Goal: Task Accomplishment & Management: Manage account settings

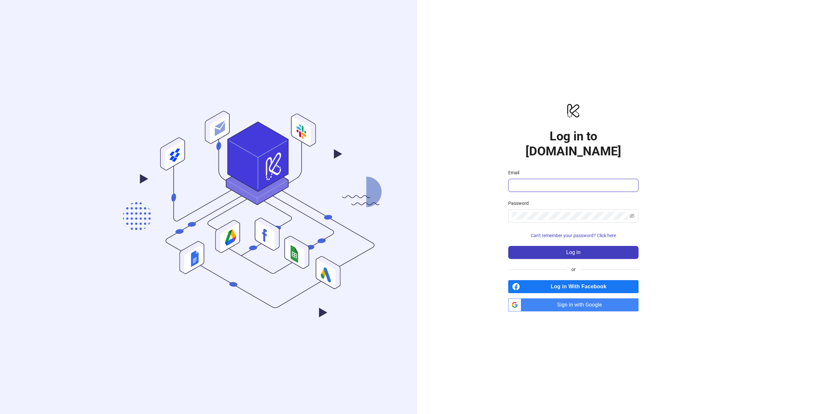
click at [542, 181] on input "Email" at bounding box center [572, 185] width 121 height 8
click at [470, 165] on div "logo/logo-mobile Log in to Kitchn.io Email Password Can't remember your passwor…" at bounding box center [573, 207] width 313 height 414
click at [540, 181] on input "Email" at bounding box center [572, 185] width 121 height 8
click at [569, 298] on span "Sign in with Google" at bounding box center [581, 304] width 115 height 13
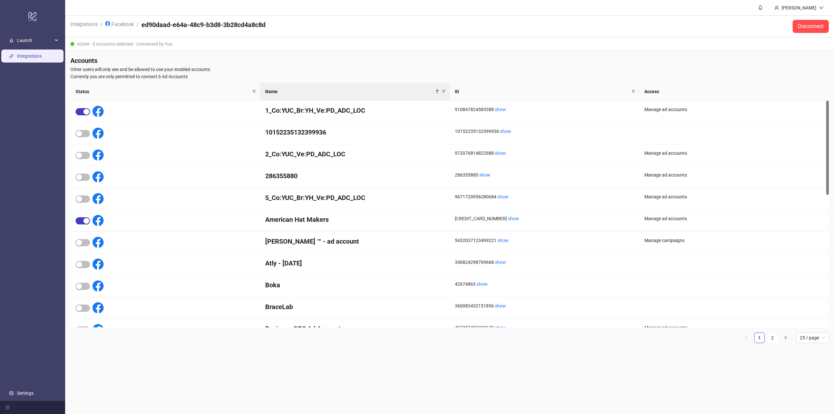
click at [28, 58] on link "Integrations" at bounding box center [29, 55] width 25 height 5
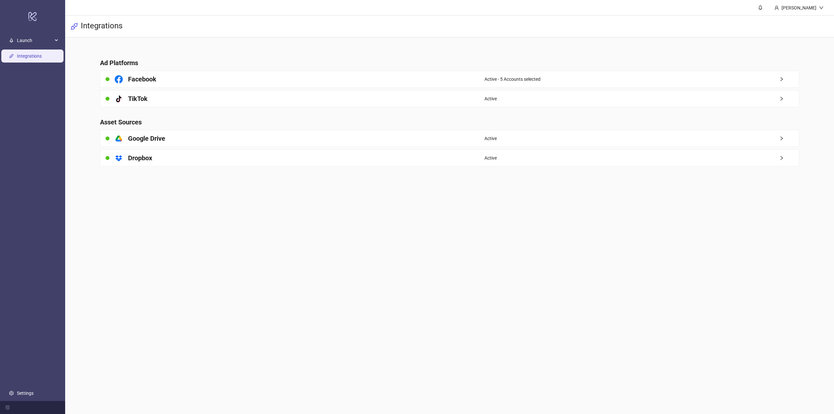
click at [681, 77] on div "Active - 5 Accounts selected" at bounding box center [641, 79] width 314 height 16
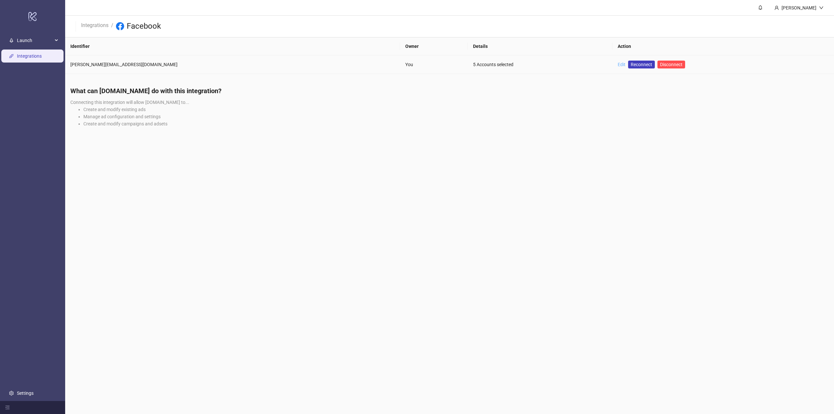
click at [617, 66] on link "Edit" at bounding box center [621, 64] width 8 height 5
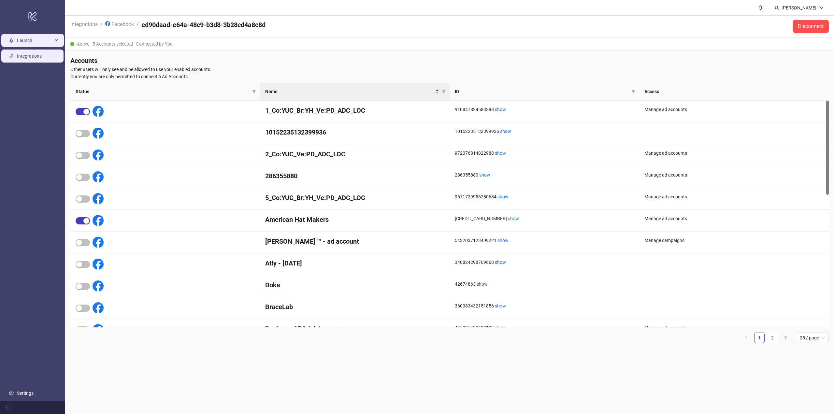
click at [29, 39] on span "Launch" at bounding box center [35, 40] width 36 height 13
click at [29, 89] on link "Integrations" at bounding box center [29, 85] width 25 height 5
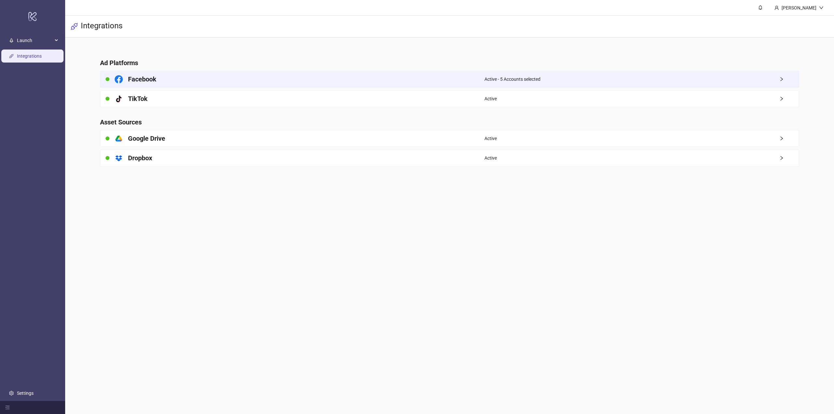
click at [527, 78] on span "Active - 5 Accounts selected" at bounding box center [512, 79] width 56 height 7
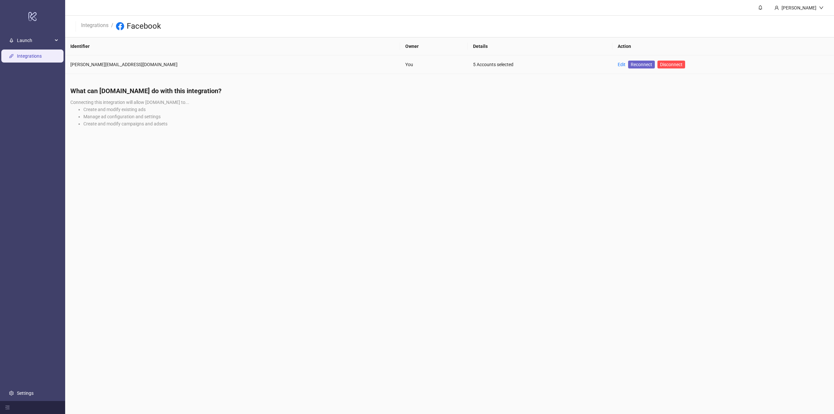
click at [630, 66] on span "Reconnect" at bounding box center [640, 64] width 21 height 7
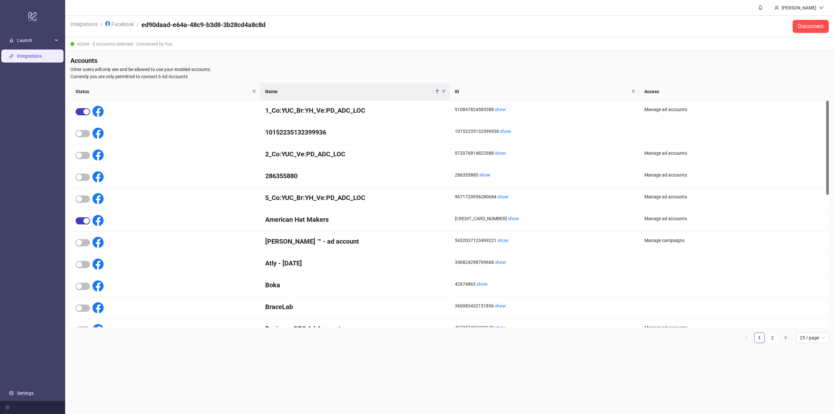
click at [24, 55] on link "Integrations" at bounding box center [29, 55] width 25 height 5
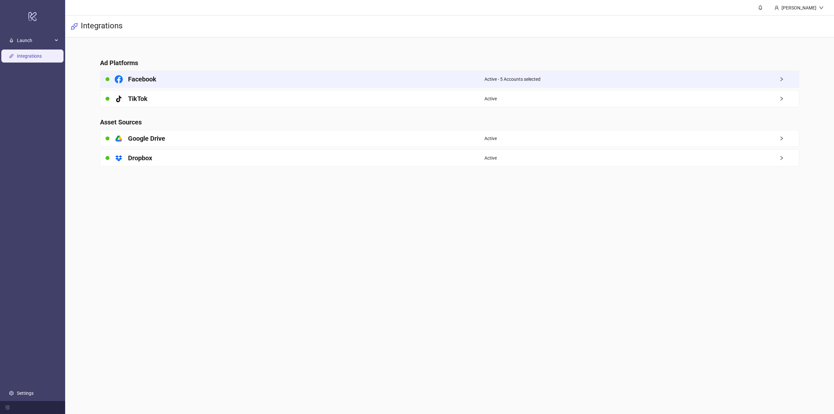
click at [506, 75] on div "Active - 5 Accounts selected" at bounding box center [641, 79] width 314 height 16
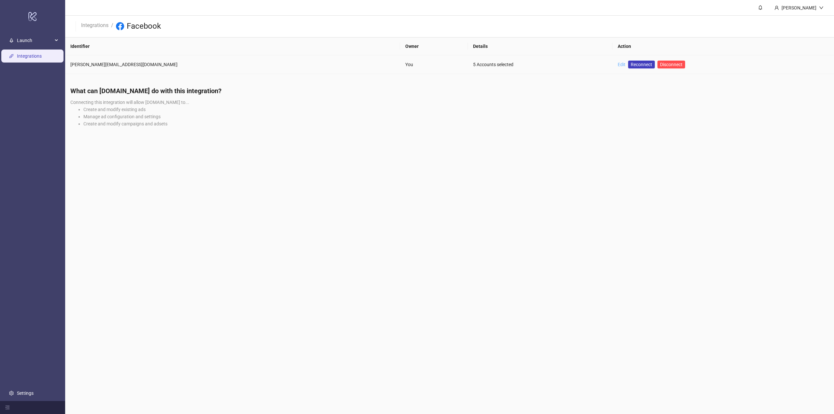
click at [617, 66] on link "Edit" at bounding box center [621, 64] width 8 height 5
click at [630, 66] on span "Reconnect" at bounding box center [640, 64] width 21 height 7
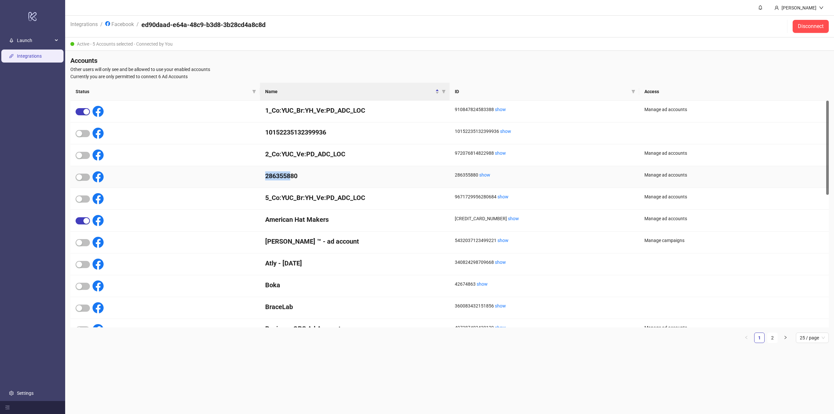
drag, startPoint x: 292, startPoint y: 180, endPoint x: 263, endPoint y: 170, distance: 30.8
click at [263, 170] on div "286355880" at bounding box center [354, 177] width 189 height 22
drag, startPoint x: 298, startPoint y: 177, endPoint x: 255, endPoint y: 168, distance: 44.7
click at [255, 168] on div "286355880 286355880 show Manage ad accounts" at bounding box center [449, 177] width 758 height 22
click at [292, 156] on h4 "2_Co:YUC_Ve:PD_ADC_LOC" at bounding box center [354, 153] width 179 height 9
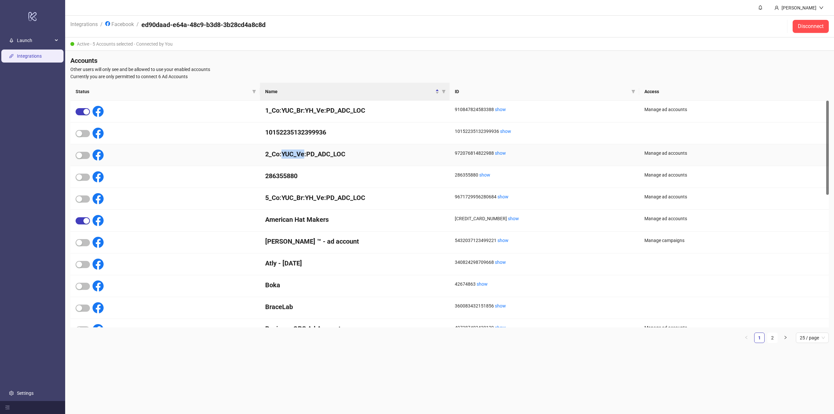
click at [292, 156] on h4 "2_Co:YUC_Ve:PD_ADC_LOC" at bounding box center [354, 153] width 179 height 9
drag, startPoint x: 292, startPoint y: 155, endPoint x: 294, endPoint y: 147, distance: 8.1
click at [292, 155] on h4 "2_Co:YUC_Ve:PD_ADC_LOC" at bounding box center [354, 153] width 179 height 9
click at [300, 134] on h4 "10152235132399936" at bounding box center [354, 132] width 179 height 9
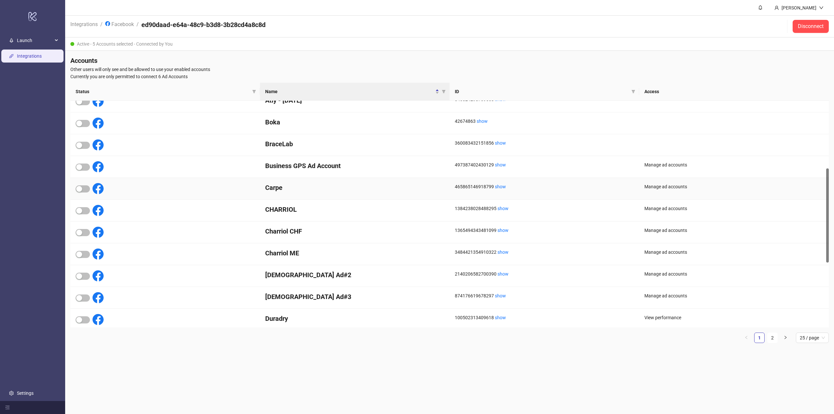
scroll to position [319, 0]
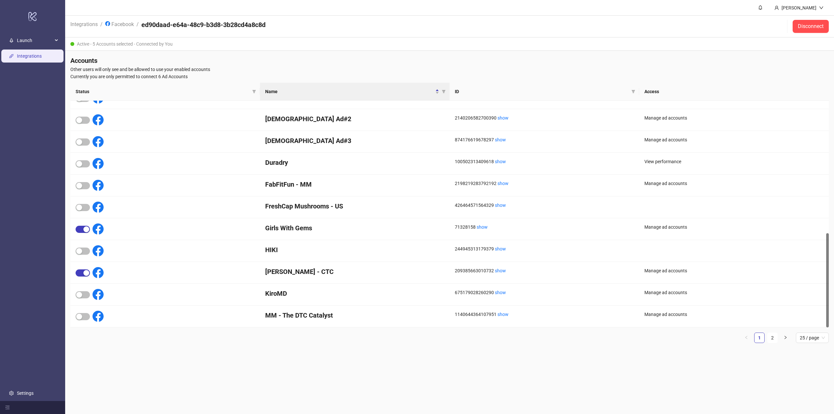
click at [29, 55] on link "Integrations" at bounding box center [29, 55] width 25 height 5
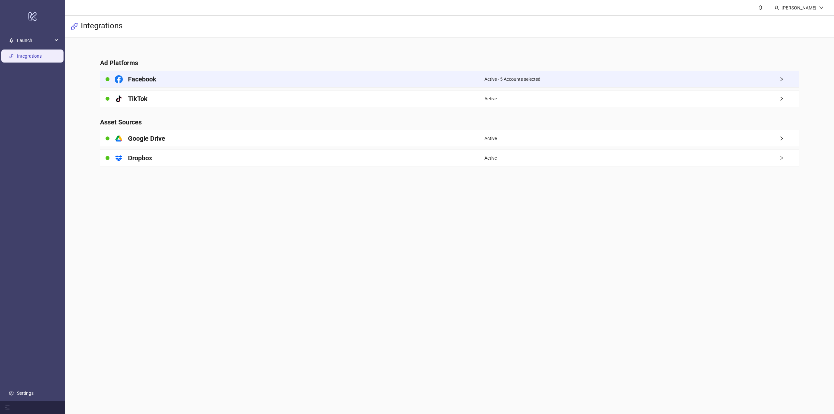
click at [269, 79] on div "Facebook" at bounding box center [292, 79] width 384 height 16
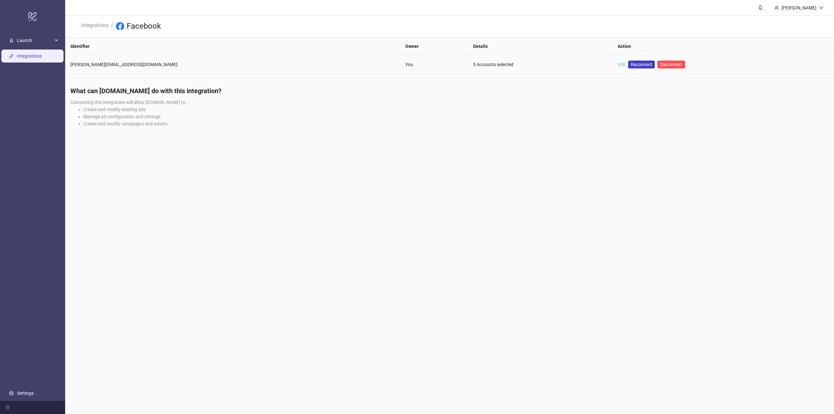
click at [617, 65] on link "Edit" at bounding box center [621, 64] width 8 height 5
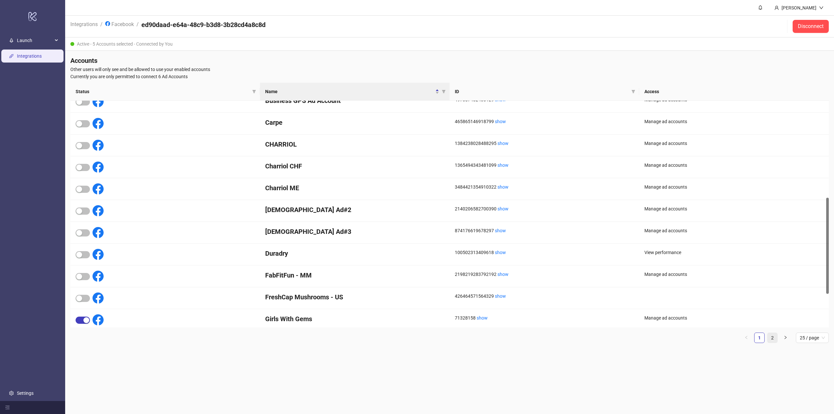
click at [771, 334] on link "2" at bounding box center [772, 338] width 10 height 10
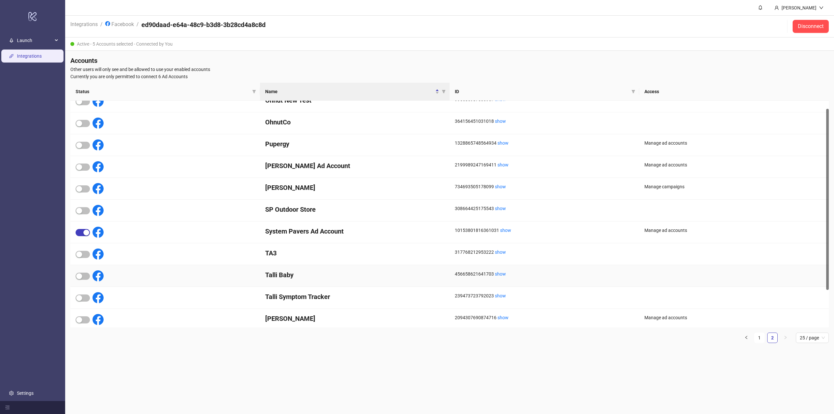
scroll to position [57, 0]
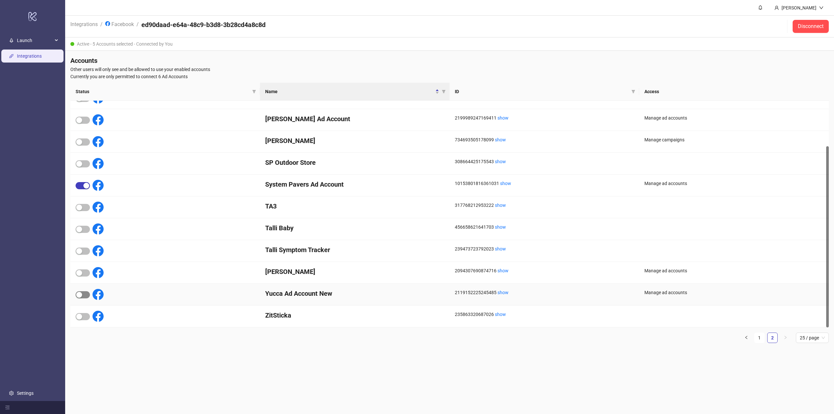
click at [82, 294] on div "button" at bounding box center [79, 295] width 6 height 6
